Goal: Find specific page/section: Find specific page/section

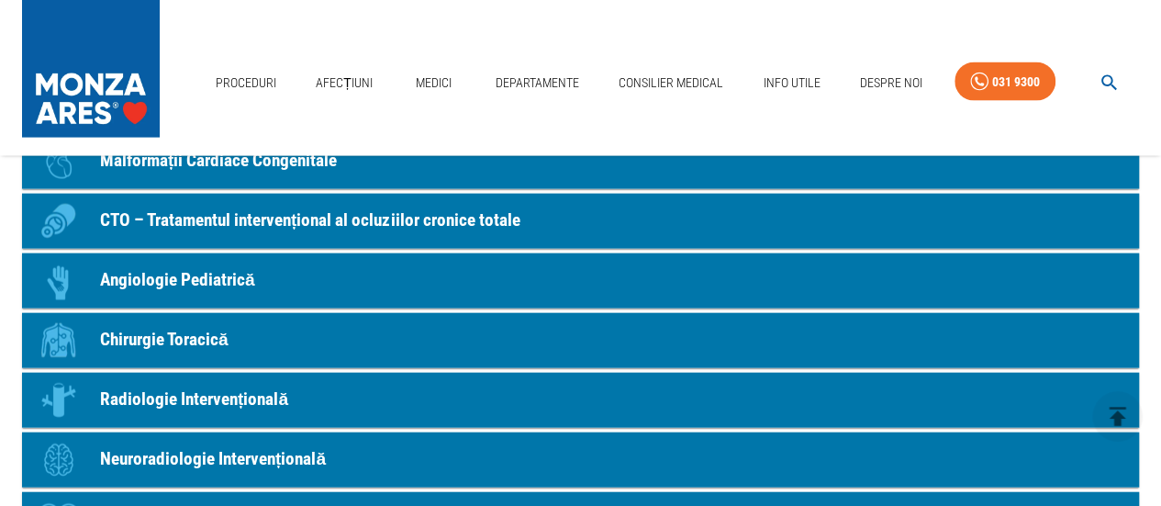
scroll to position [2019, 0]
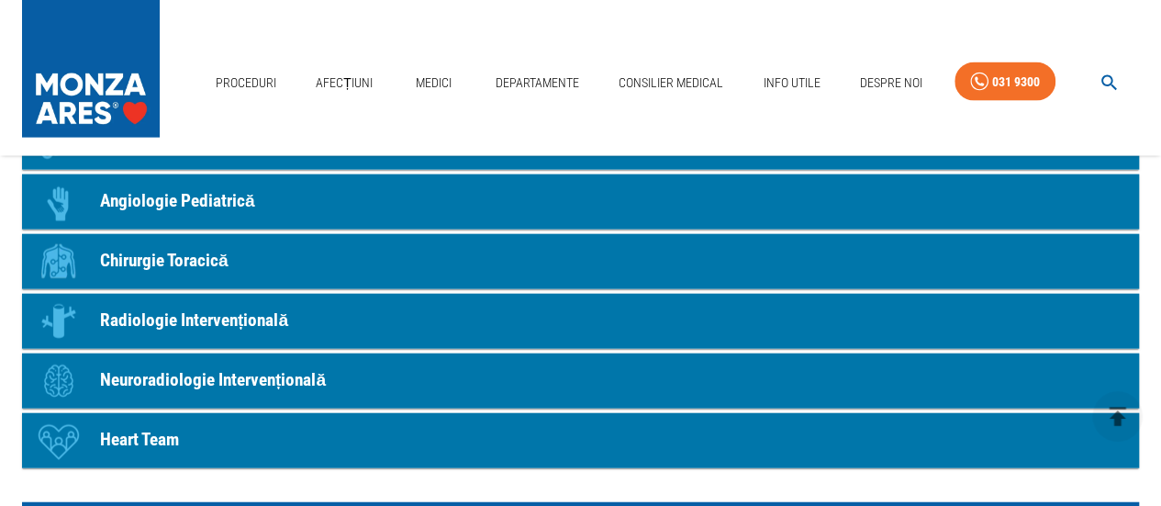
click at [246, 315] on p "Radiologie Intervențională" at bounding box center [194, 320] width 188 height 27
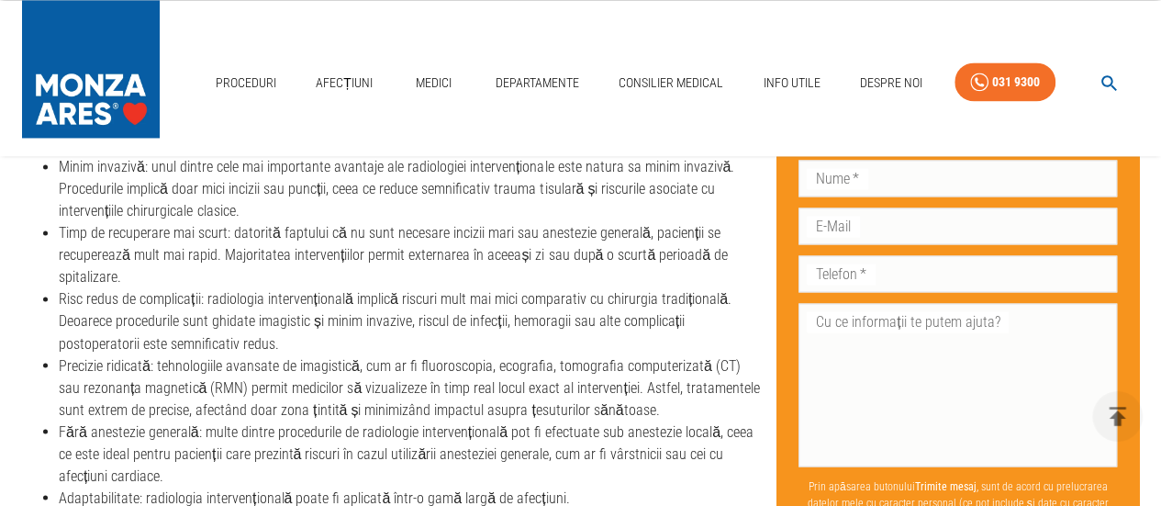
scroll to position [1468, 0]
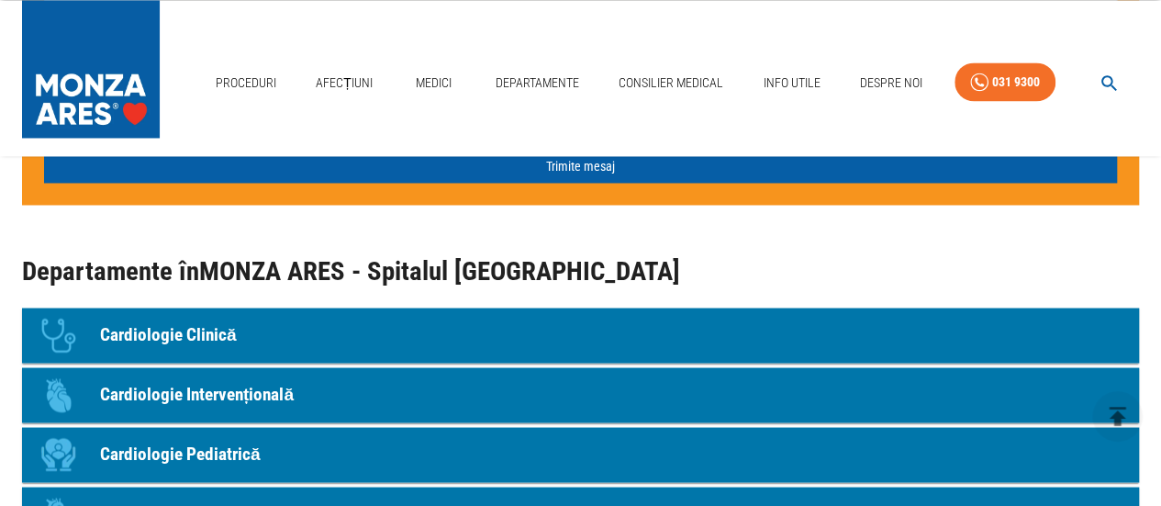
scroll to position [2019, 0]
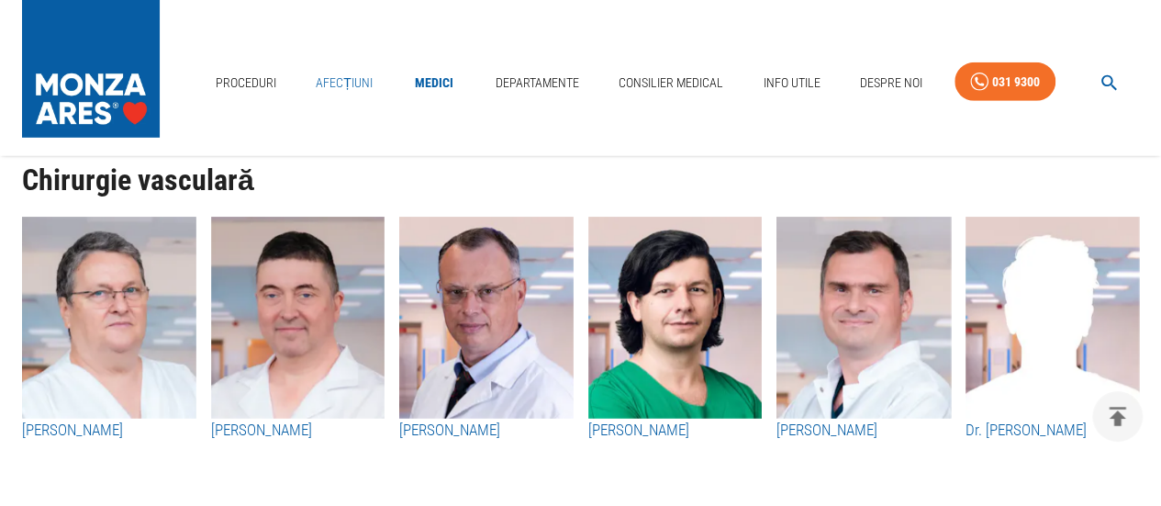
scroll to position [2661, 0]
